Goal: Information Seeking & Learning: Learn about a topic

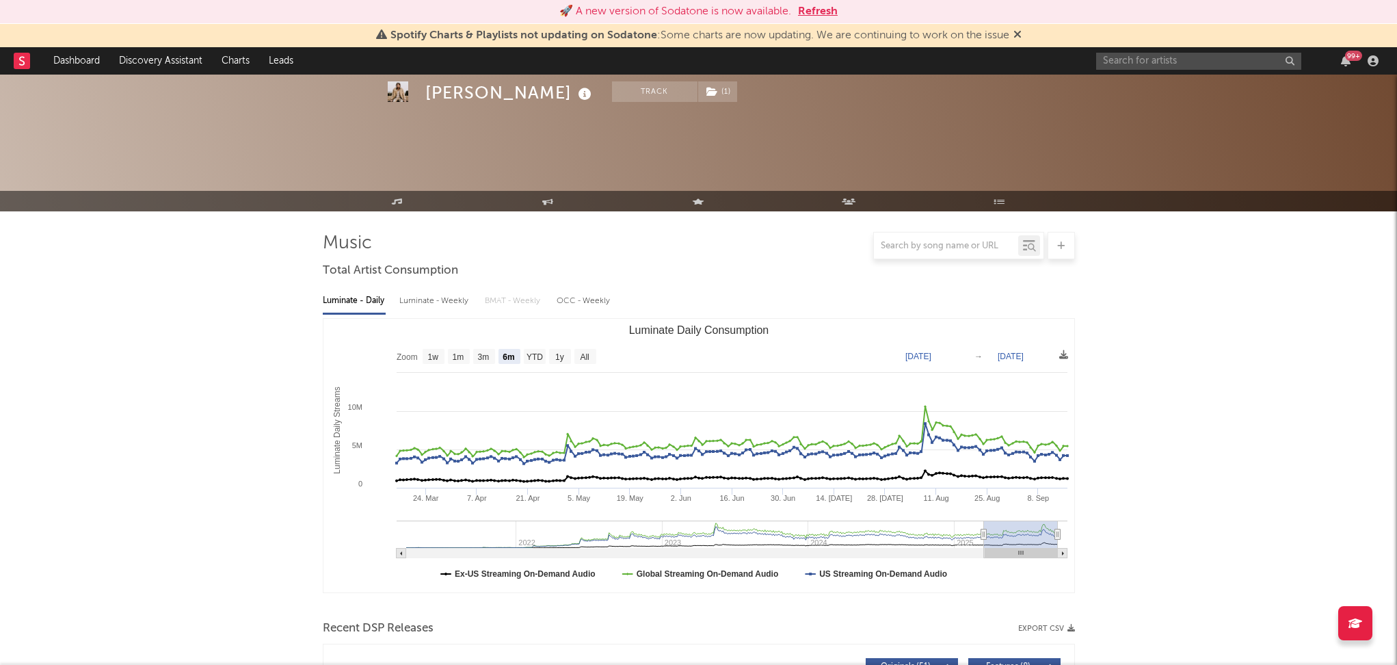
select select "6m"
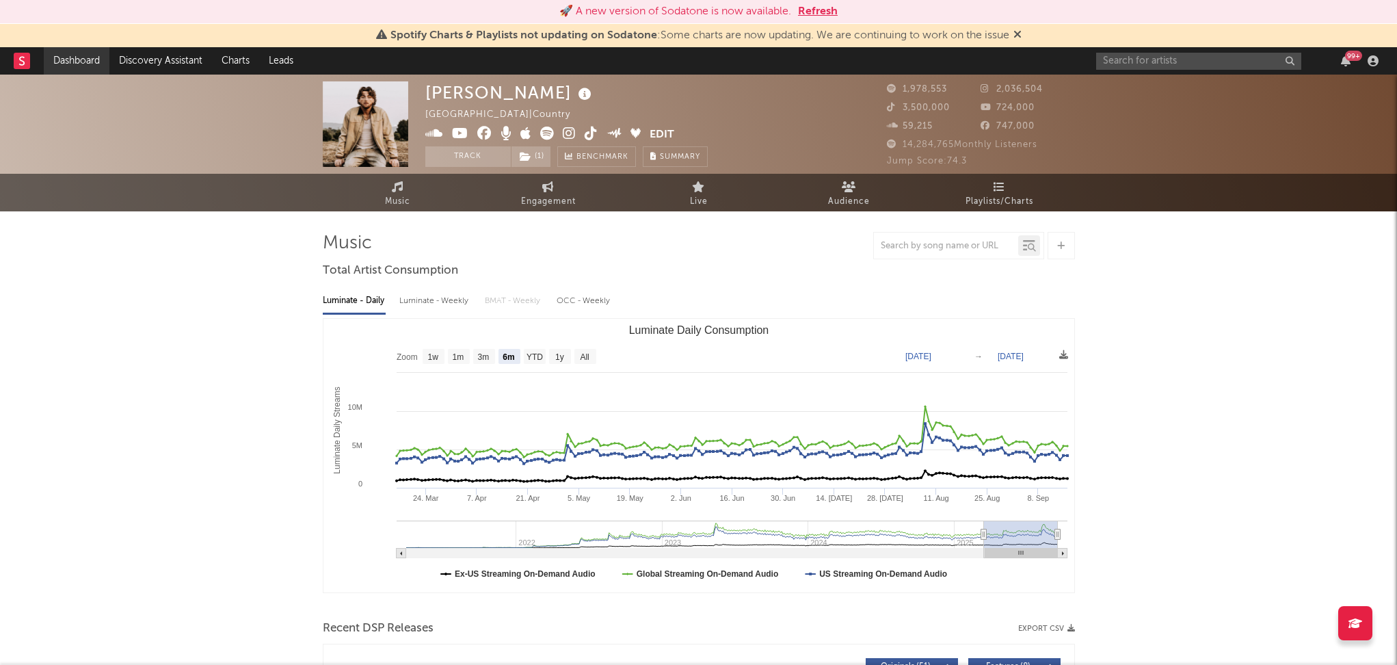
click at [74, 60] on link "Dashboard" at bounding box center [77, 60] width 66 height 27
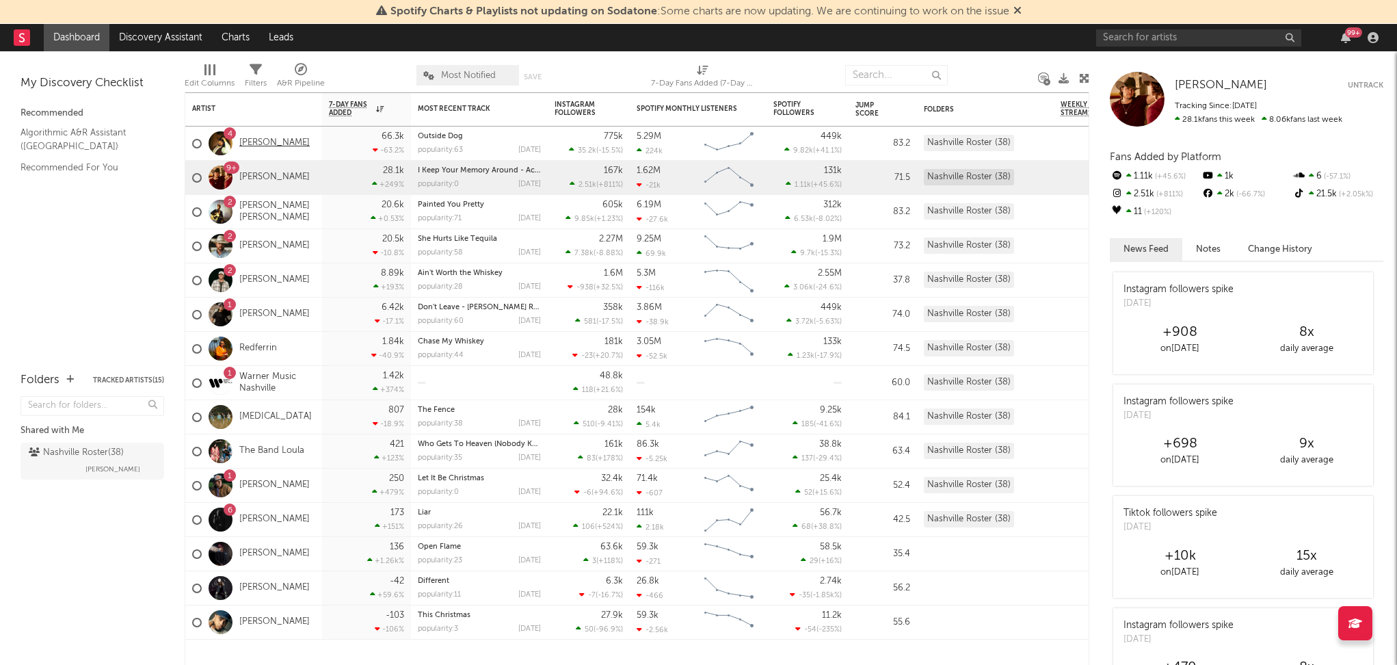
click at [284, 138] on link "[PERSON_NAME]" at bounding box center [274, 143] width 70 height 12
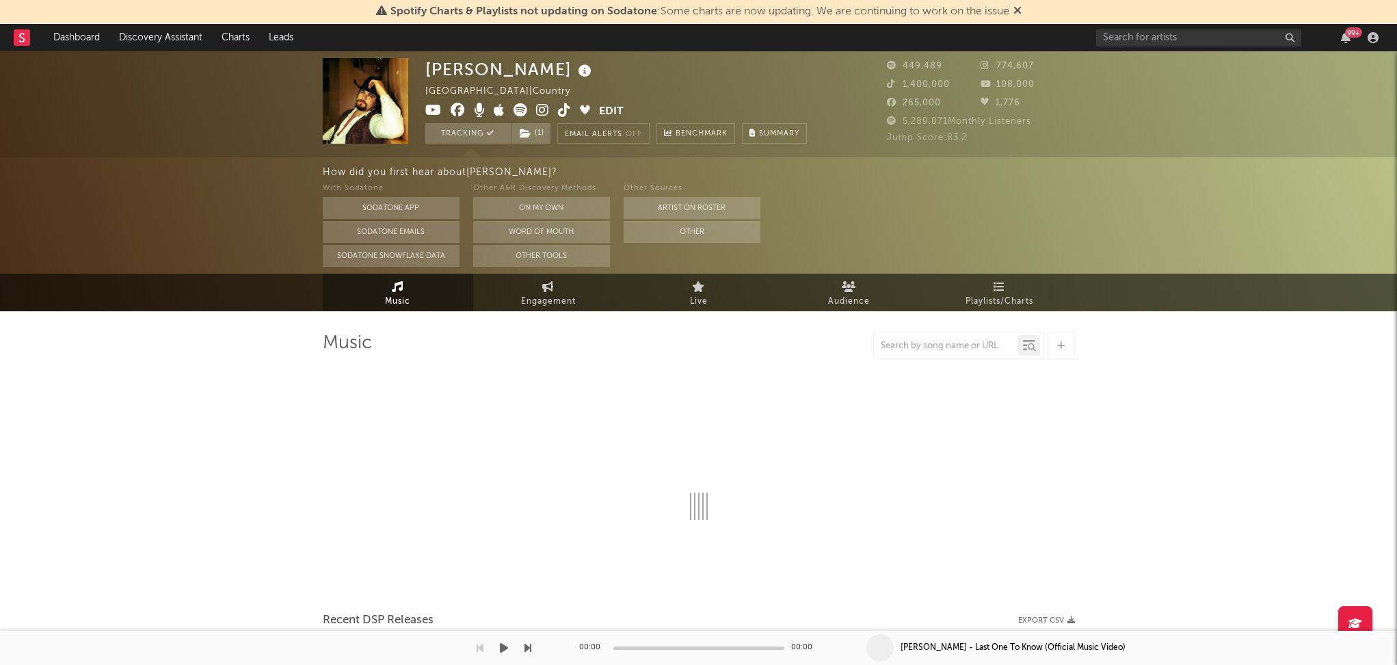
select select "6m"
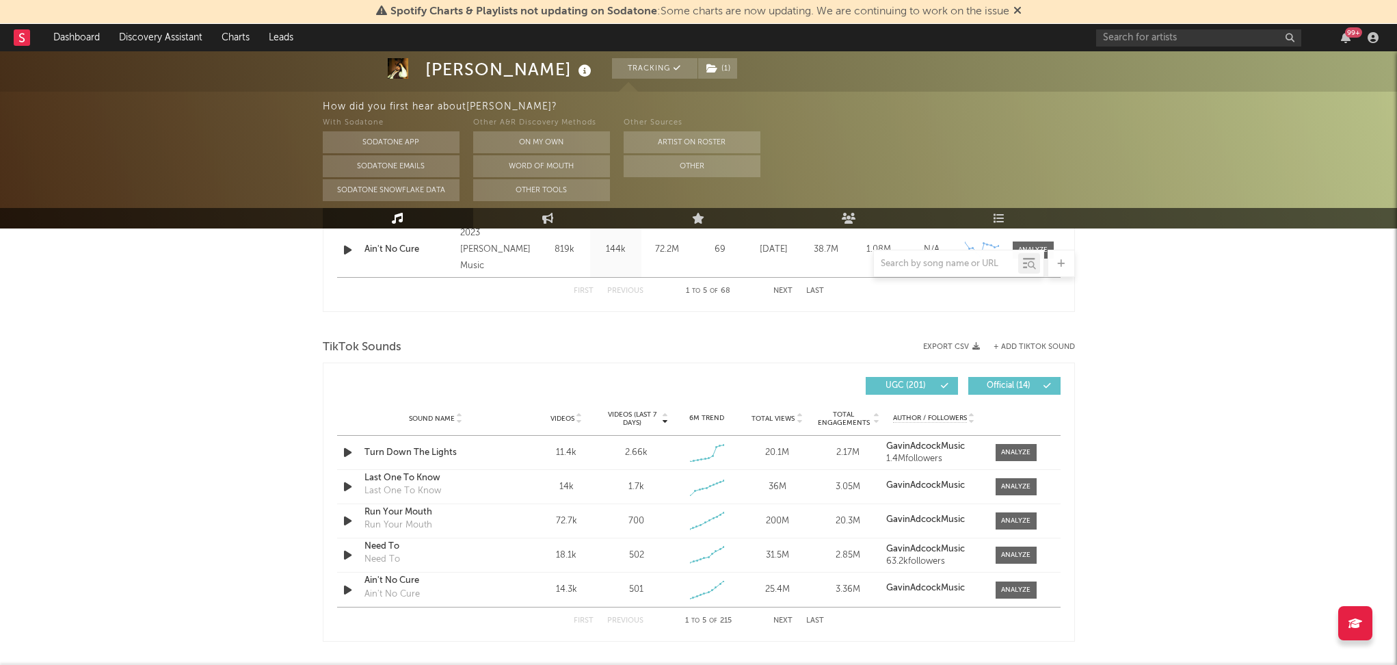
scroll to position [866, 0]
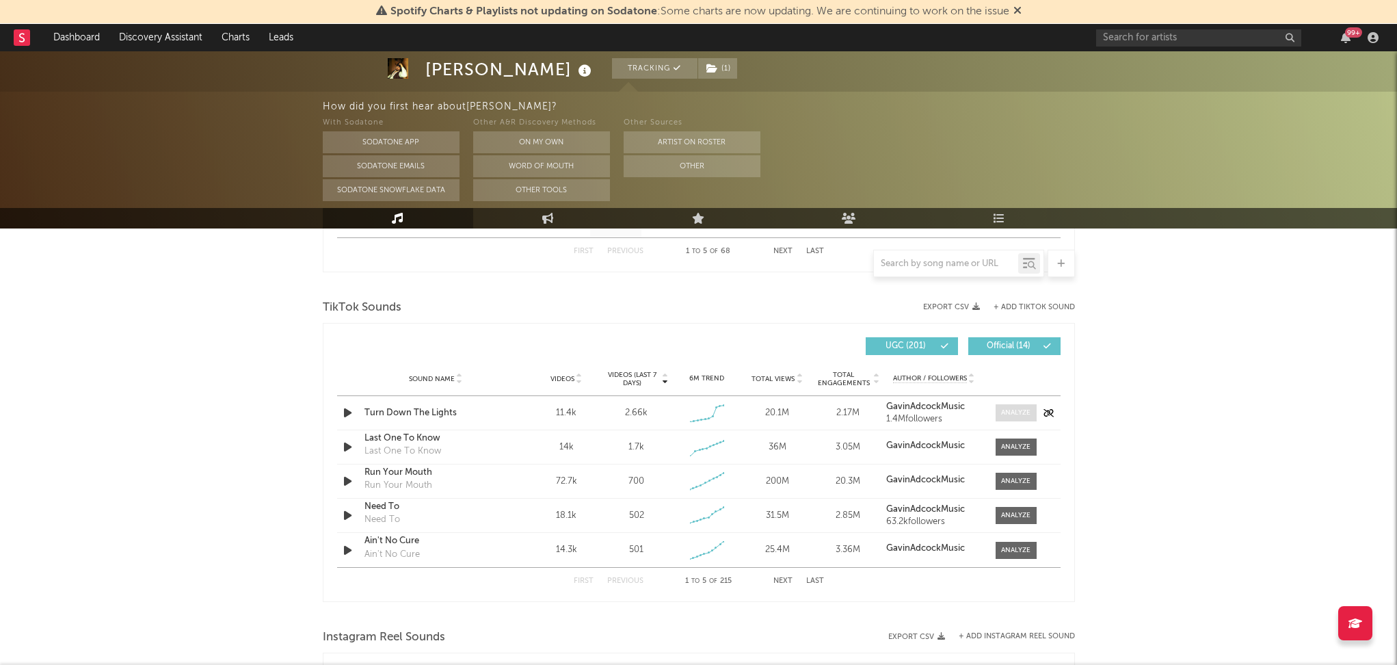
click at [1024, 408] on div at bounding box center [1015, 413] width 29 height 10
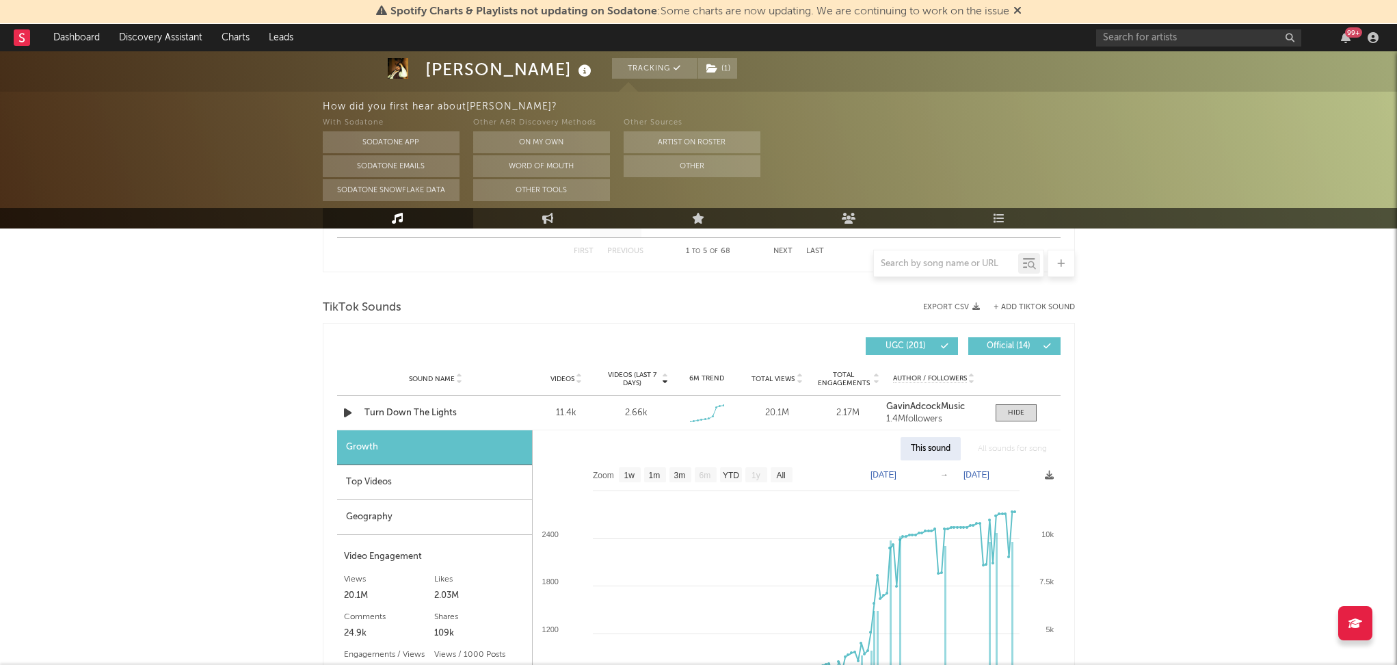
scroll to position [937, 0]
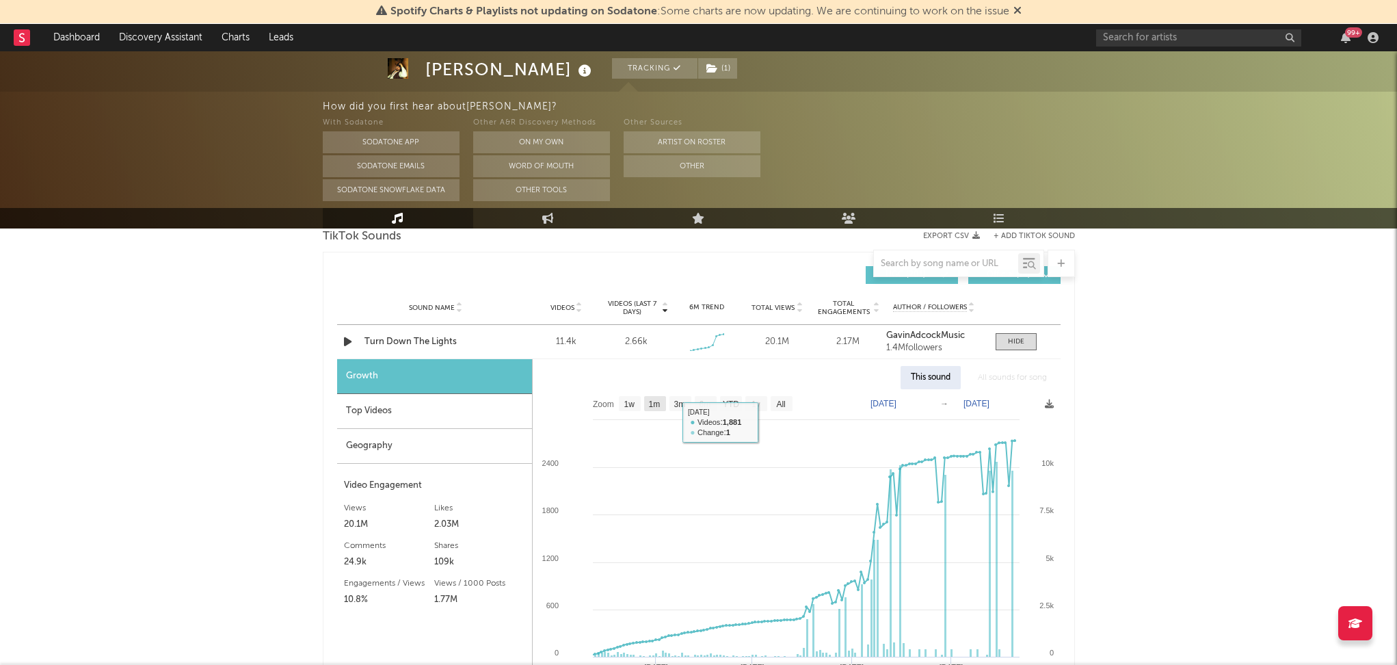
click at [644, 405] on rect at bounding box center [655, 403] width 22 height 15
select select "1m"
type input "[DATE]"
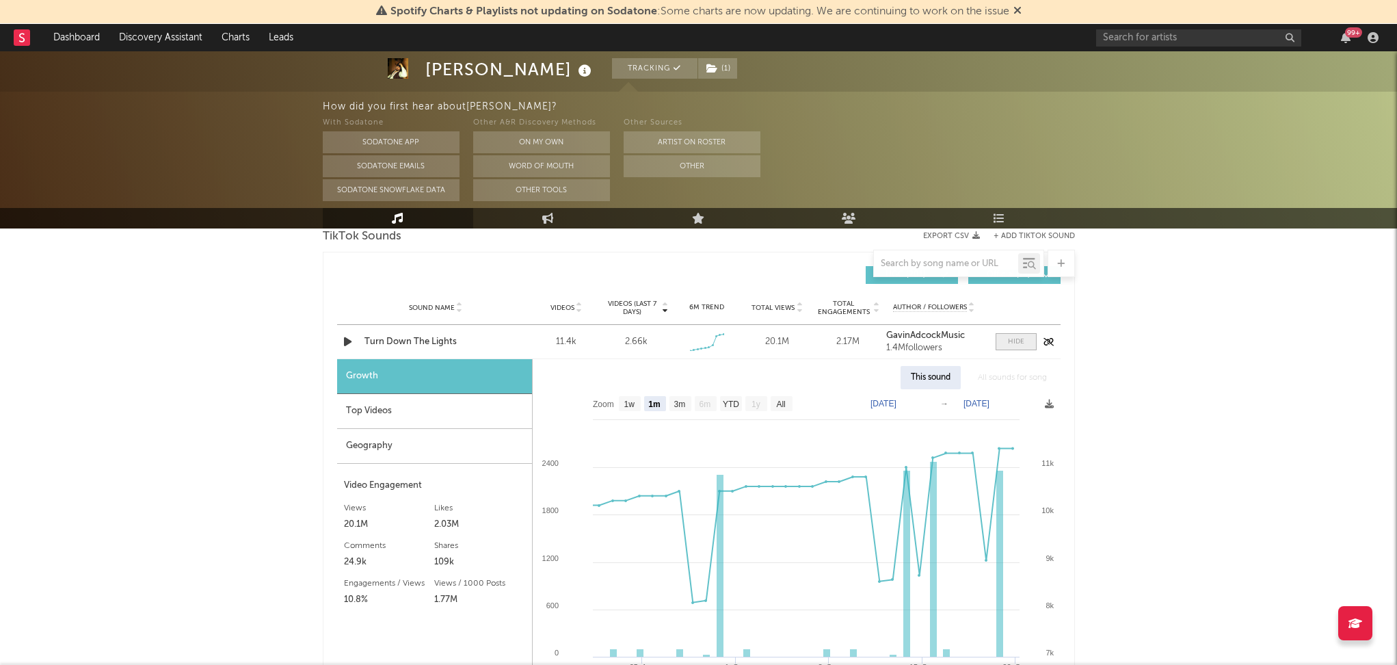
click at [1011, 341] on div at bounding box center [1016, 341] width 16 height 10
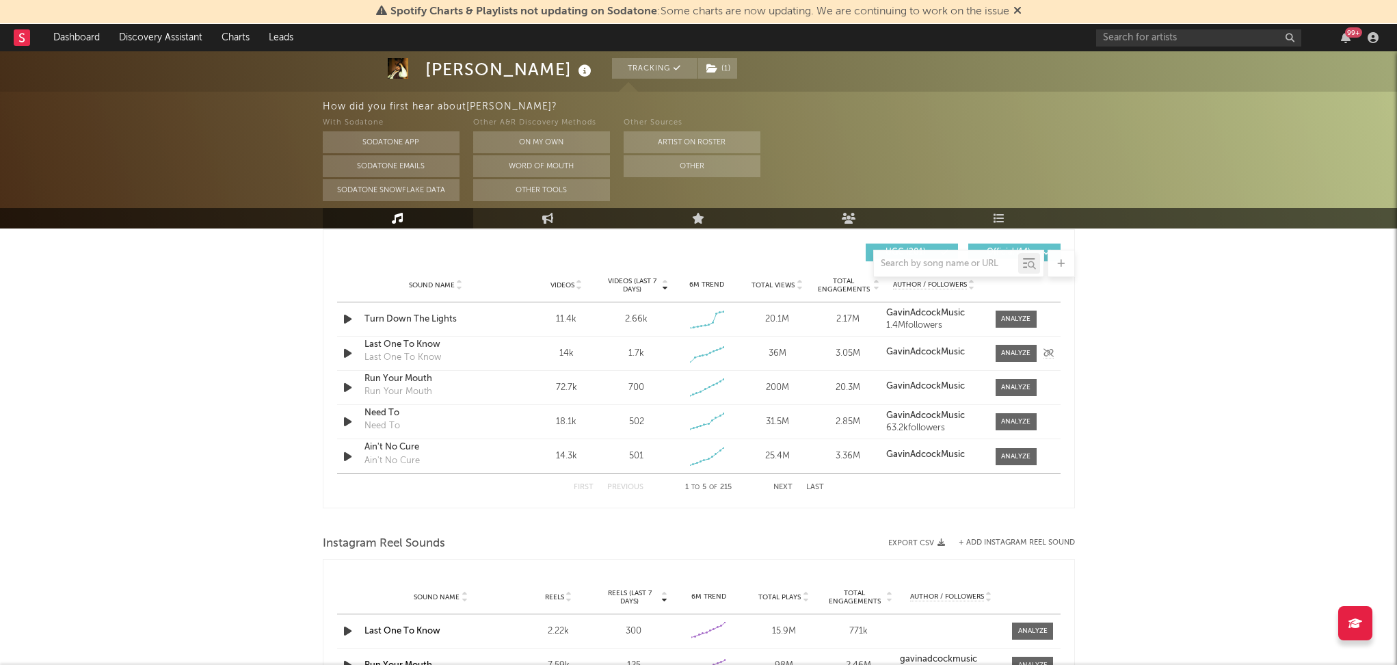
scroll to position [0, 0]
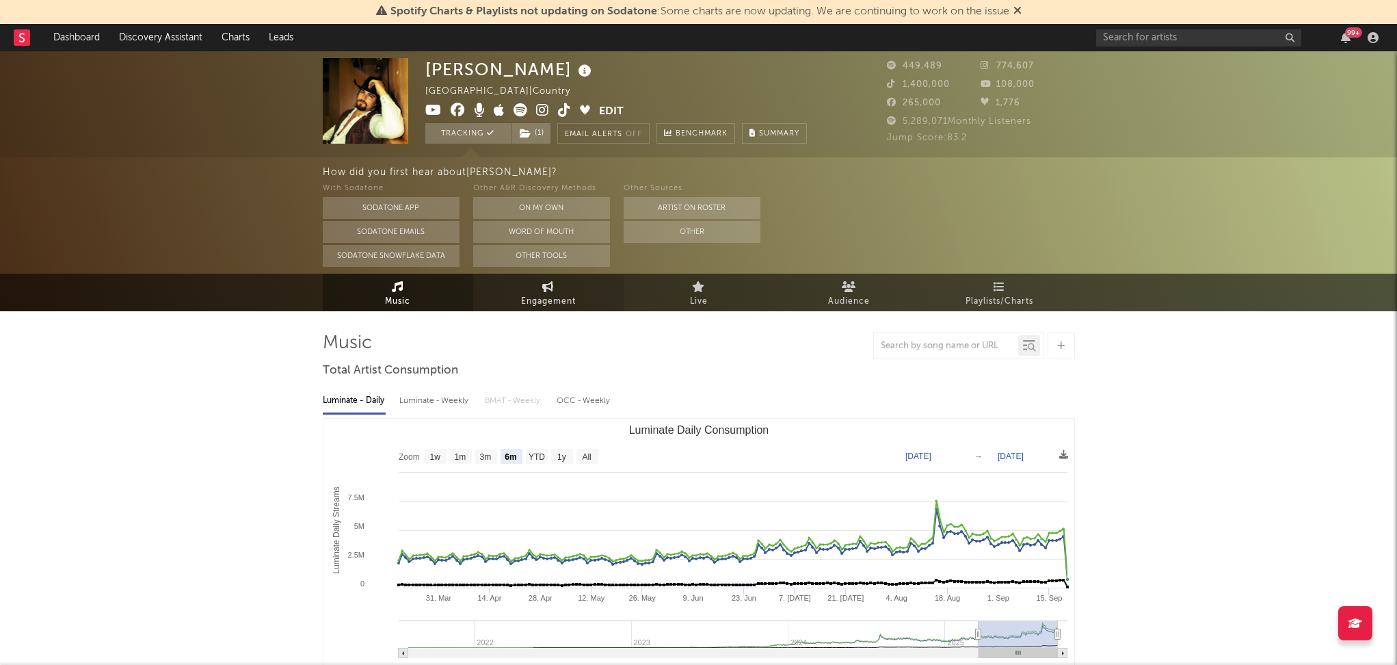
click at [576, 306] on link "Engagement" at bounding box center [548, 293] width 150 height 38
select select "1w"
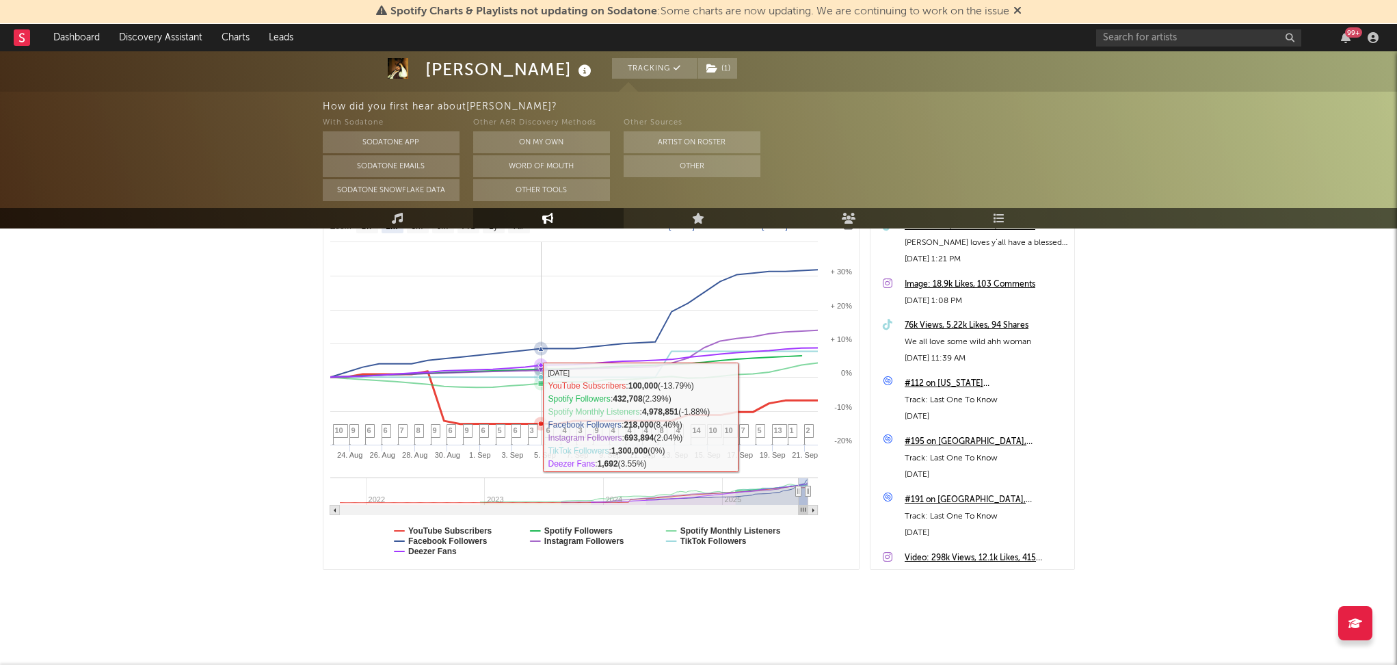
scroll to position [80, 0]
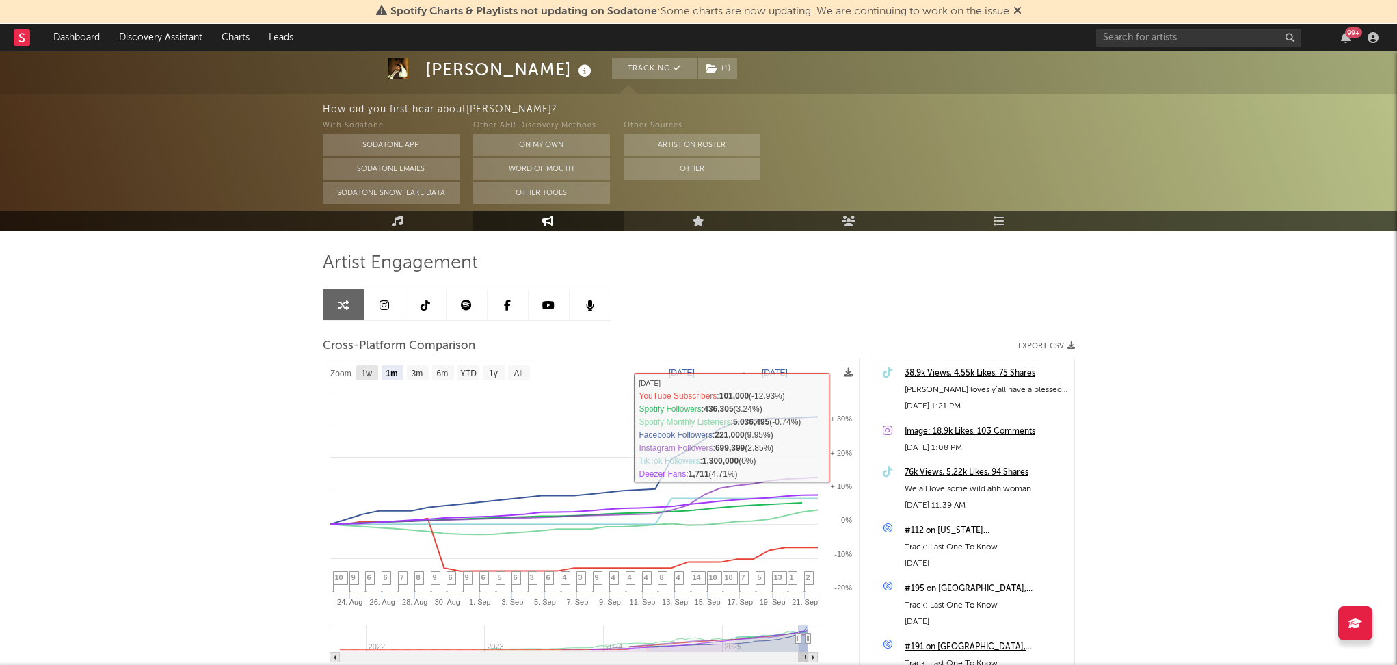
click at [367, 369] on text "1w" at bounding box center [366, 374] width 11 height 10
select select "1w"
type input "[DATE]"
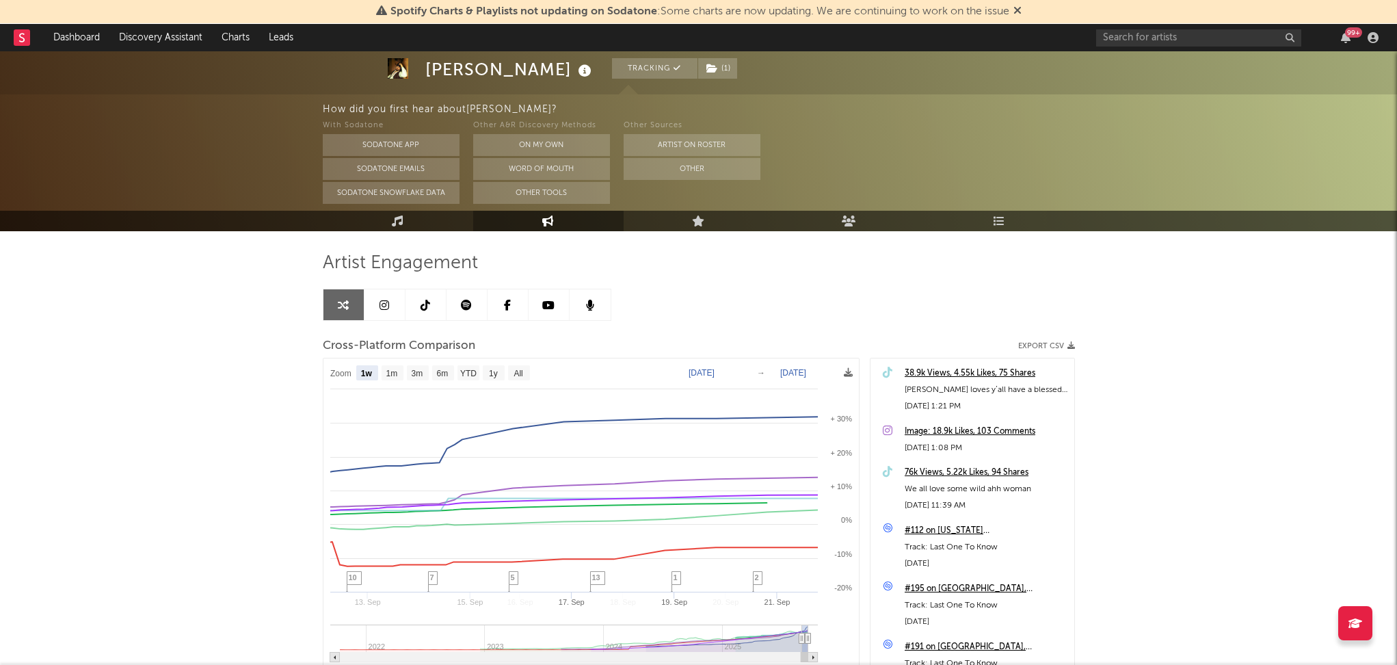
select select "1w"
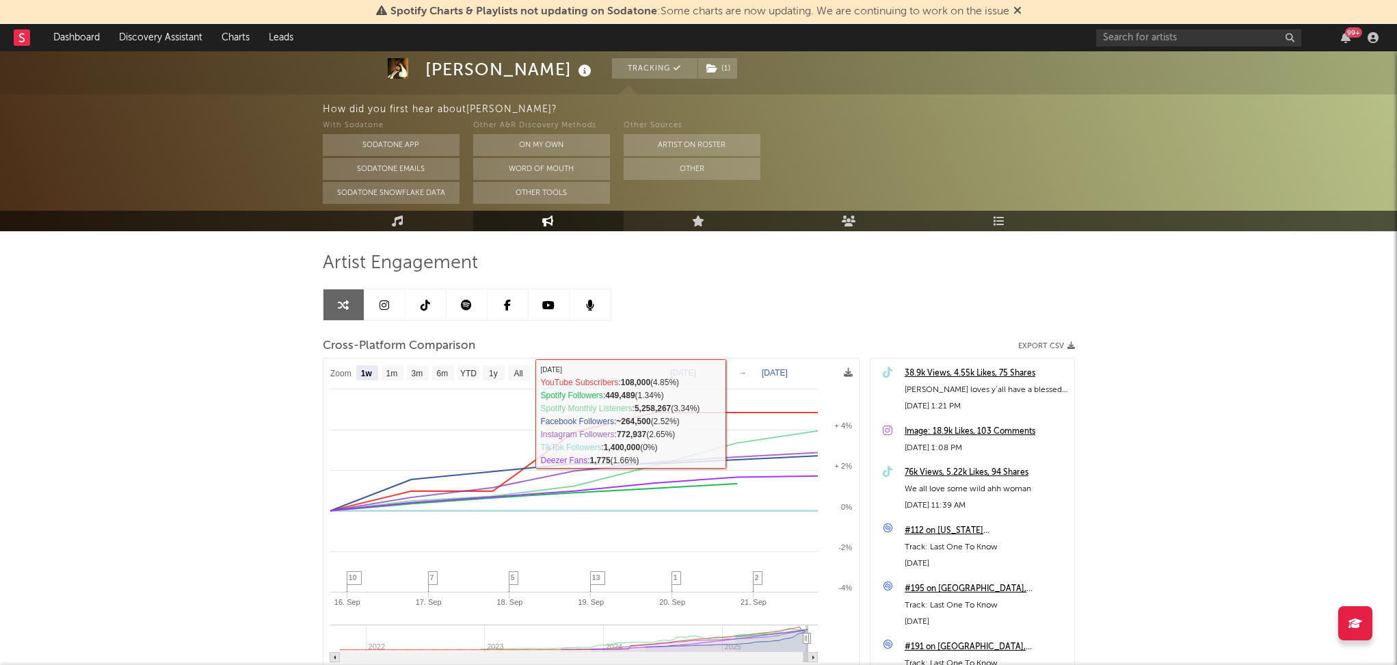
click at [706, 365] on rect at bounding box center [590, 537] width 535 height 358
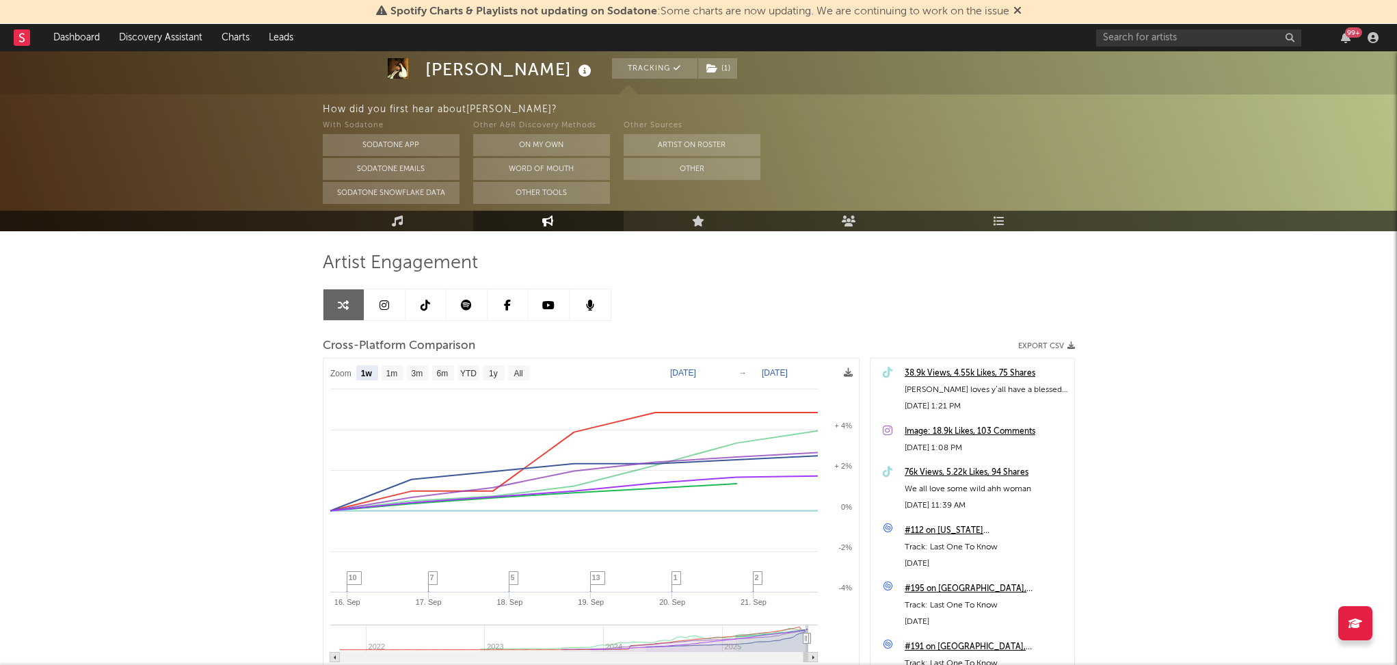
click at [696, 371] on text "[DATE]" at bounding box center [683, 373] width 26 height 10
click at [723, 370] on input "[DATE]" at bounding box center [693, 373] width 64 height 14
type input "[DATE]"
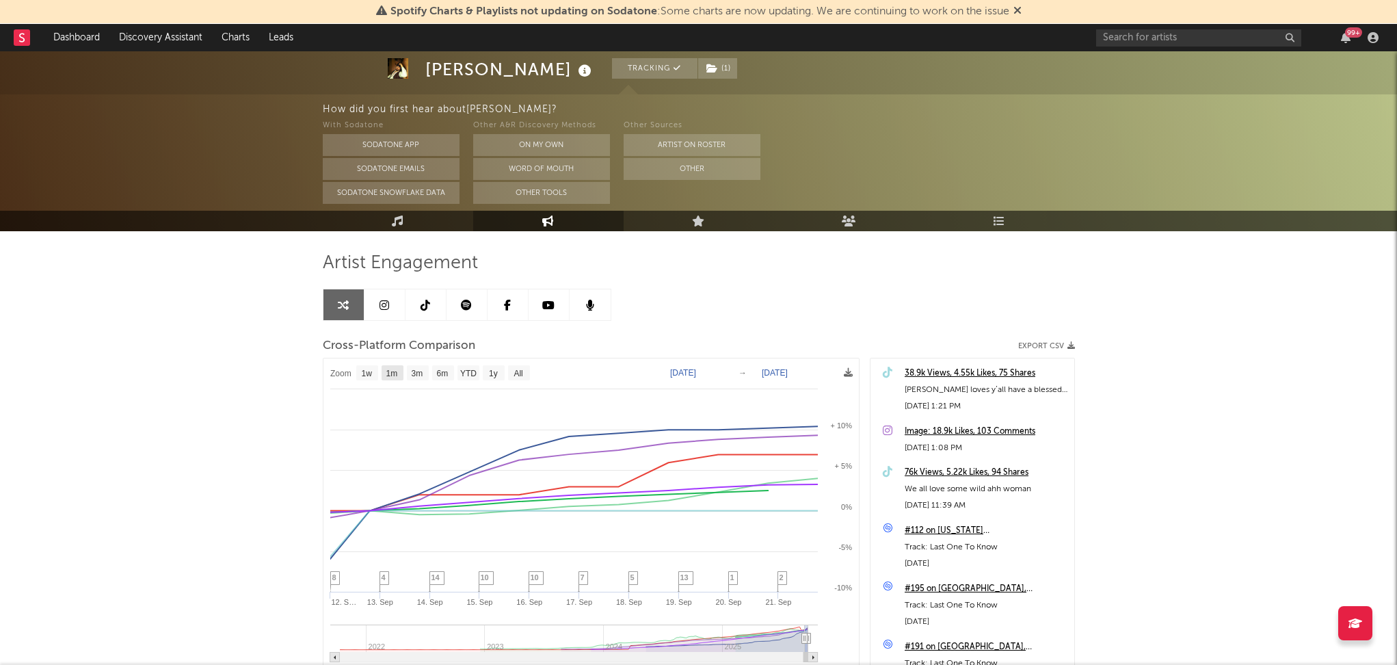
click at [386, 373] on text "1m" at bounding box center [392, 374] width 12 height 10
select select "1m"
type input "[DATE]"
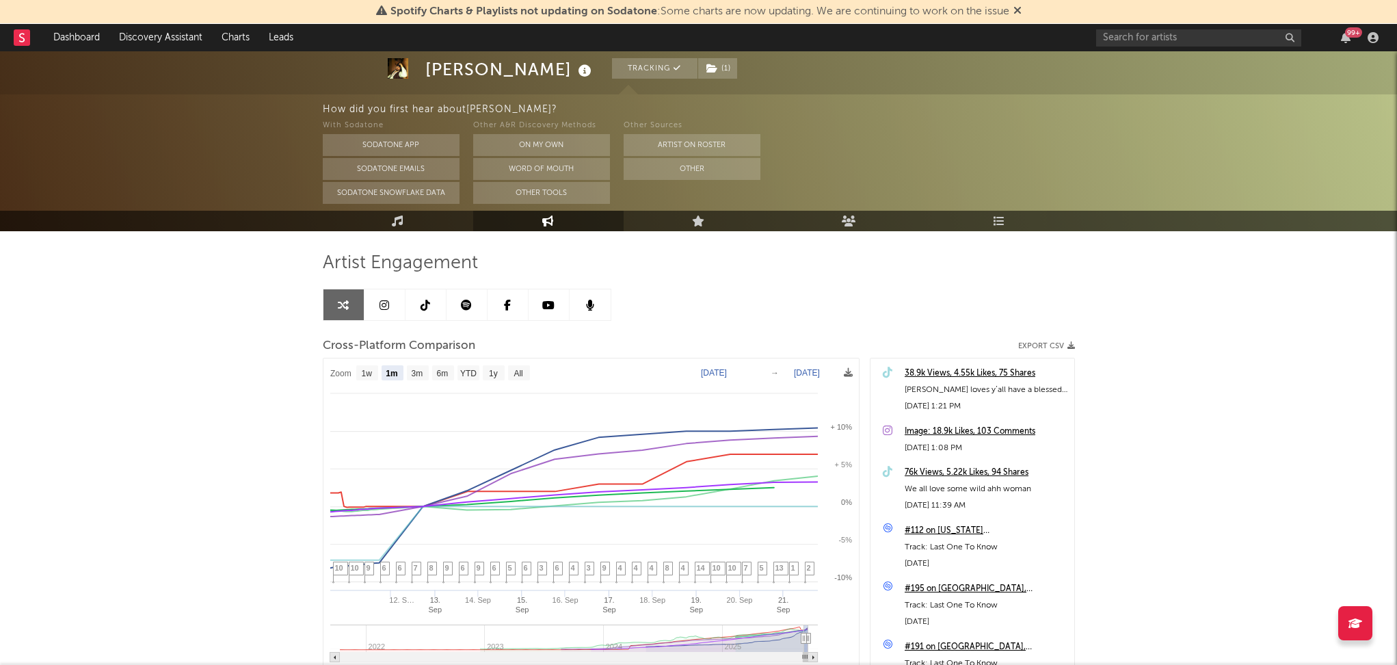
select select "1m"
